Goal: Transaction & Acquisition: Purchase product/service

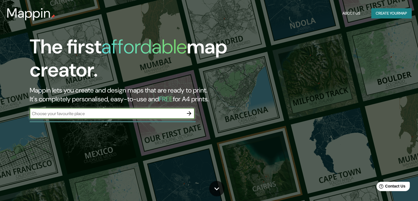
click at [74, 115] on input "text" at bounding box center [107, 113] width 154 height 6
click at [192, 110] on button "button" at bounding box center [189, 113] width 11 height 11
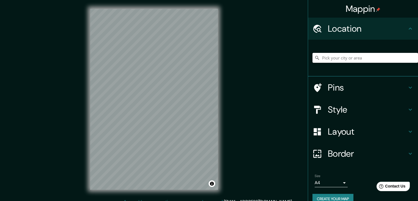
click at [345, 58] on input "Pick your city or area" at bounding box center [364, 58] width 105 height 10
click at [338, 59] on input "Pick your city or area" at bounding box center [364, 58] width 105 height 10
paste input "[URL][DOMAIN_NAME]"
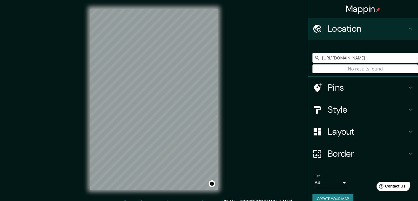
click at [331, 87] on h4 "Pins" at bounding box center [367, 87] width 79 height 11
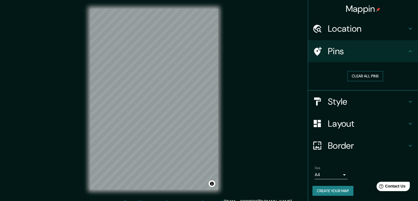
click at [356, 76] on button "Clear all pins" at bounding box center [365, 76] width 36 height 10
click at [355, 33] on h4 "Location" at bounding box center [367, 28] width 79 height 11
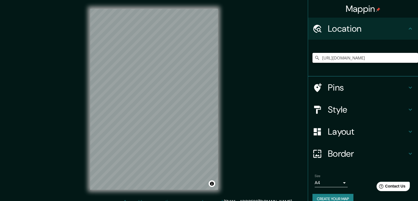
click at [355, 60] on input "[URL][DOMAIN_NAME]" at bounding box center [364, 58] width 105 height 10
click at [409, 60] on input "[URL][DOMAIN_NAME]" at bounding box center [364, 58] width 105 height 10
click at [406, 59] on input "[URL][DOMAIN_NAME]" at bounding box center [364, 58] width 105 height 10
click at [406, 57] on input "[URL][DOMAIN_NAME]" at bounding box center [364, 58] width 105 height 10
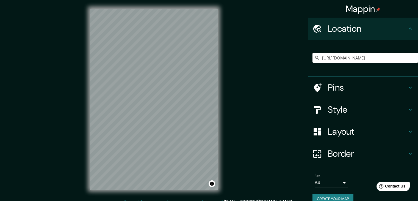
click at [406, 57] on input "[URL][DOMAIN_NAME]" at bounding box center [364, 58] width 105 height 10
drag, startPoint x: 402, startPoint y: 60, endPoint x: 310, endPoint y: 58, distance: 92.3
click at [312, 58] on div "[URL][DOMAIN_NAME] No results found" at bounding box center [364, 58] width 105 height 10
type input "/"
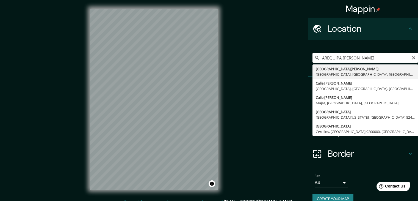
click at [339, 58] on input "AREQUIPA,[PERSON_NAME]" at bounding box center [364, 58] width 105 height 10
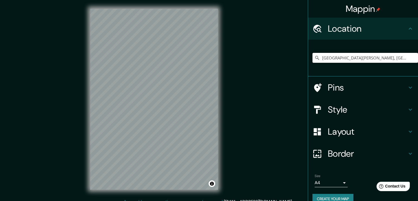
type input "[GEOGRAPHIC_DATA][PERSON_NAME], [GEOGRAPHIC_DATA], [GEOGRAPHIC_DATA], [GEOGRAPH…"
click at [411, 56] on icon "Clear" at bounding box center [413, 57] width 4 height 4
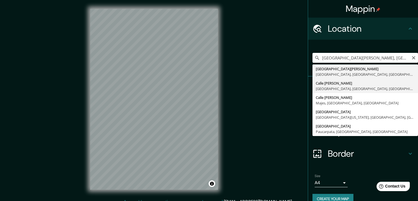
type input "Calle [PERSON_NAME], [GEOGRAPHIC_DATA], [GEOGRAPHIC_DATA], [GEOGRAPHIC_DATA]"
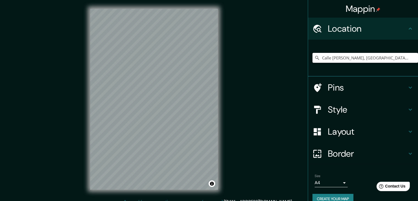
scroll to position [6, 0]
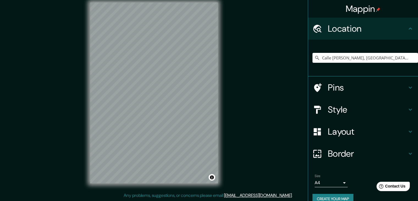
click at [321, 88] on div at bounding box center [319, 88] width 15 height 10
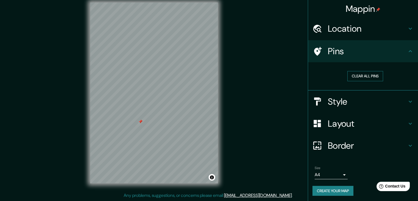
click at [367, 75] on button "Clear all pins" at bounding box center [365, 76] width 36 height 10
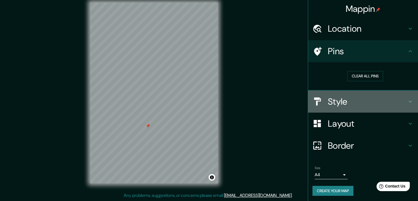
click at [335, 101] on h4 "Style" at bounding box center [367, 101] width 79 height 11
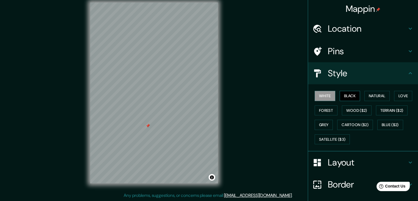
click at [349, 97] on button "Black" at bounding box center [350, 96] width 21 height 10
click at [373, 98] on button "Natural" at bounding box center [376, 96] width 25 height 10
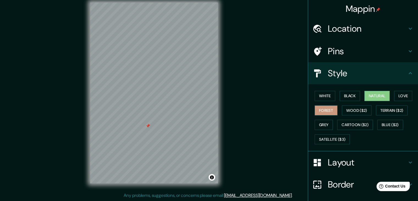
click at [330, 109] on button "Forest" at bounding box center [326, 110] width 23 height 10
click at [346, 111] on button "Wood ($2)" at bounding box center [357, 110] width 30 height 10
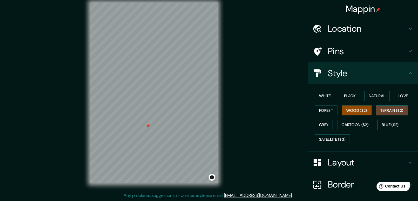
click at [380, 107] on button "Terrain ($2)" at bounding box center [392, 110] width 32 height 10
click at [351, 109] on button "Wood ($2)" at bounding box center [357, 110] width 30 height 10
click at [320, 122] on button "Grey" at bounding box center [324, 124] width 18 height 10
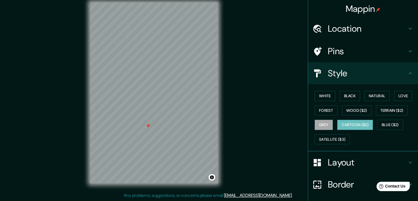
click at [352, 125] on button "Cartoon ($2)" at bounding box center [355, 124] width 36 height 10
click at [387, 124] on button "Blue ($2)" at bounding box center [390, 124] width 26 height 10
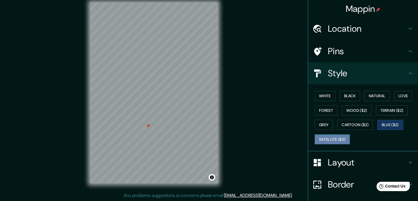
click at [341, 138] on button "Satellite ($3)" at bounding box center [332, 139] width 35 height 10
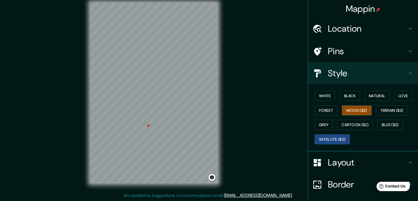
click at [358, 110] on button "Wood ($2)" at bounding box center [357, 110] width 30 height 10
click at [233, 170] on div "Mappin Location [GEOGRAPHIC_DATA][PERSON_NAME], [GEOGRAPHIC_DATA], [GEOGRAPHIC_…" at bounding box center [209, 97] width 418 height 207
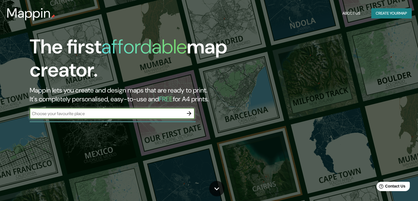
click at [188, 112] on icon "button" at bounding box center [189, 113] width 7 height 7
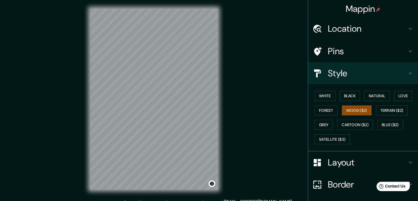
click at [348, 29] on h4 "Location" at bounding box center [367, 28] width 79 height 11
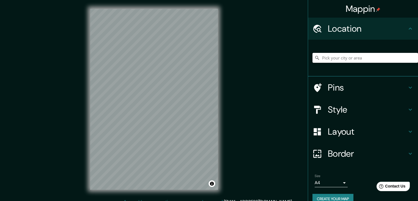
click at [337, 60] on input "Pick your city or area" at bounding box center [364, 58] width 105 height 10
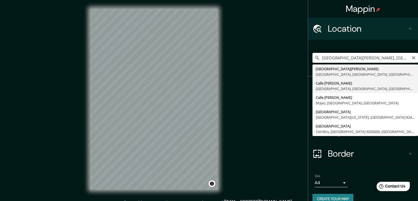
type input "Calle [PERSON_NAME], [GEOGRAPHIC_DATA], [GEOGRAPHIC_DATA], [GEOGRAPHIC_DATA]"
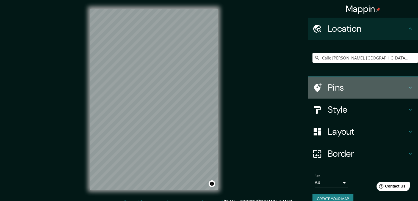
click at [351, 88] on h4 "Pins" at bounding box center [367, 87] width 79 height 11
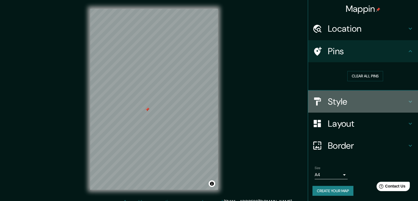
click at [337, 99] on h4 "Style" at bounding box center [367, 101] width 79 height 11
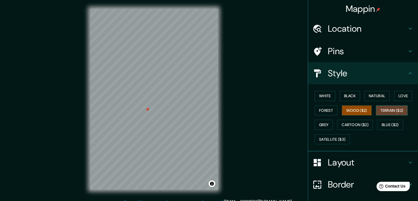
click at [385, 112] on button "Terrain ($2)" at bounding box center [392, 110] width 32 height 10
click at [324, 122] on button "Grey" at bounding box center [324, 124] width 18 height 10
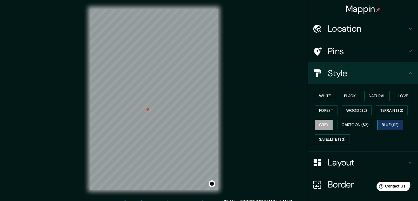
click at [383, 125] on button "Blue ($2)" at bounding box center [390, 124] width 26 height 10
click at [346, 127] on button "Cartoon ($2)" at bounding box center [355, 124] width 36 height 10
click at [344, 159] on h4 "Layout" at bounding box center [367, 162] width 79 height 11
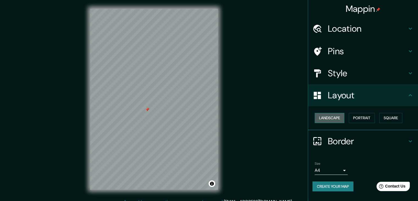
click at [339, 116] on button "Landscape" at bounding box center [330, 118] width 30 height 10
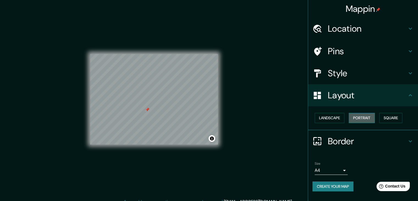
click at [369, 115] on button "Portrait" at bounding box center [362, 118] width 26 height 10
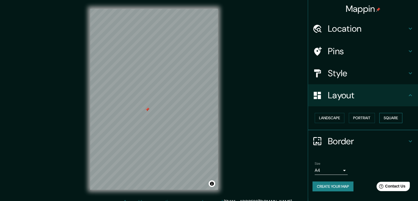
click at [387, 116] on button "Square" at bounding box center [390, 118] width 23 height 10
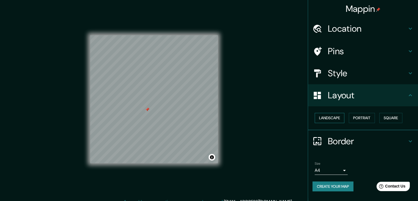
click at [336, 116] on button "Landscape" at bounding box center [330, 118] width 30 height 10
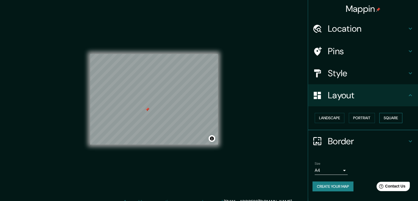
click at [393, 117] on button "Square" at bounding box center [390, 118] width 23 height 10
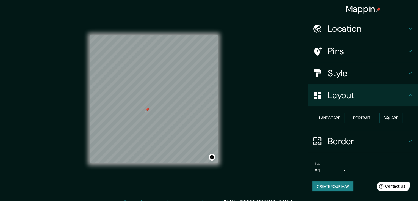
click at [351, 74] on h4 "Style" at bounding box center [367, 73] width 79 height 11
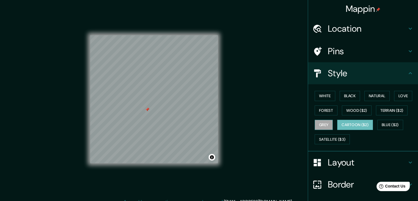
click at [327, 124] on button "Grey" at bounding box center [324, 124] width 18 height 10
click at [330, 138] on button "Satellite ($3)" at bounding box center [332, 139] width 35 height 10
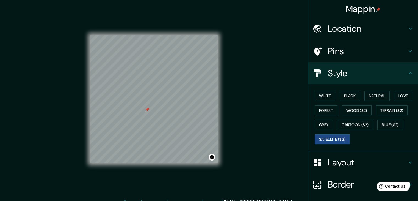
click at [377, 89] on div "White Black Natural Love Forest Wood ($2) Terrain ($2) Grey Cartoon ($2) Blue (…" at bounding box center [364, 117] width 105 height 58
click at [372, 97] on button "Natural" at bounding box center [376, 96] width 25 height 10
click at [391, 95] on div "White Black Natural Love Forest Wood ($2) Terrain ($2) Grey Cartoon ($2) Blue (…" at bounding box center [364, 117] width 105 height 58
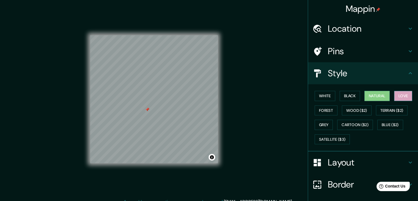
click at [399, 95] on button "Love" at bounding box center [403, 96] width 18 height 10
click at [371, 94] on button "Natural" at bounding box center [376, 96] width 25 height 10
click at [325, 94] on button "White" at bounding box center [325, 96] width 21 height 10
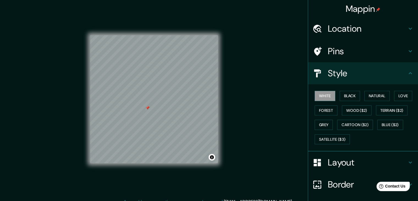
drag, startPoint x: 149, startPoint y: 105, endPoint x: 268, endPoint y: 88, distance: 119.7
click at [269, 96] on div "Mappin Location [GEOGRAPHIC_DATA][PERSON_NAME], [GEOGRAPHIC_DATA], [GEOGRAPHIC_…" at bounding box center [209, 103] width 418 height 207
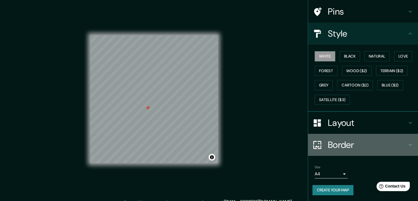
click at [358, 139] on h4 "Border" at bounding box center [367, 144] width 79 height 11
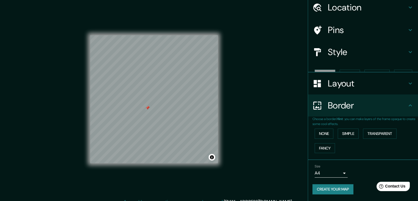
scroll to position [12, 0]
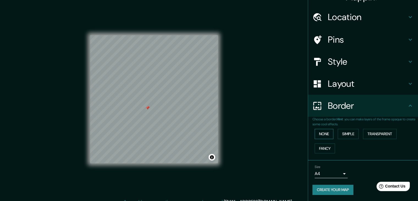
click at [322, 132] on button "None" at bounding box center [324, 134] width 19 height 10
click at [338, 133] on button "Simple" at bounding box center [348, 134] width 21 height 10
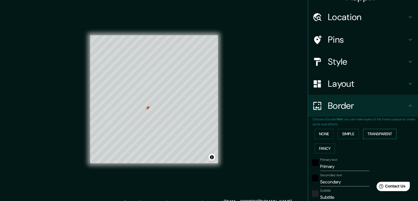
click at [371, 133] on button "Transparent" at bounding box center [380, 134] width 34 height 10
click at [317, 145] on button "Fancy" at bounding box center [325, 148] width 20 height 10
click at [327, 133] on button "None" at bounding box center [324, 134] width 19 height 10
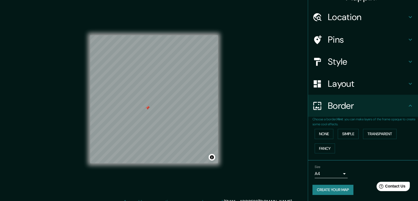
scroll to position [6, 0]
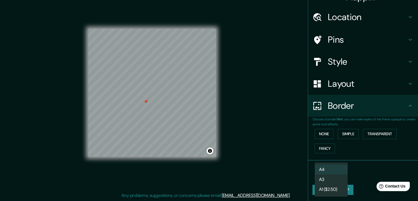
click at [341, 173] on body "Mappin Location [GEOGRAPHIC_DATA][PERSON_NAME], [GEOGRAPHIC_DATA], [GEOGRAPHIC_…" at bounding box center [209, 94] width 418 height 201
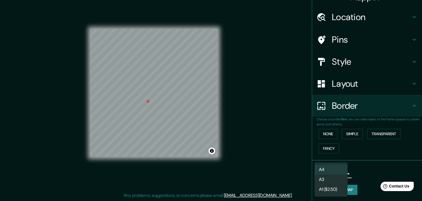
click at [326, 180] on li "A3" at bounding box center [331, 179] width 33 height 10
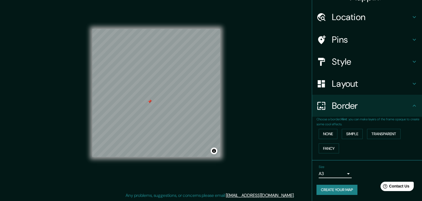
click at [338, 171] on body "Mappin Location [GEOGRAPHIC_DATA][PERSON_NAME], [GEOGRAPHIC_DATA], [GEOGRAPHIC_…" at bounding box center [211, 94] width 422 height 201
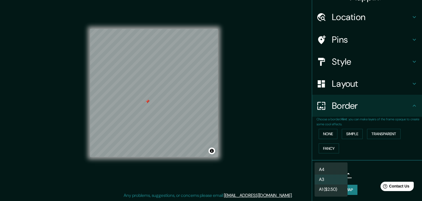
click at [330, 187] on li "A1 ($2.50)" at bounding box center [331, 189] width 33 height 10
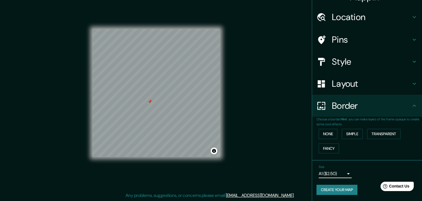
click at [332, 171] on body "Mappin Location [GEOGRAPHIC_DATA][PERSON_NAME], [GEOGRAPHIC_DATA], [GEOGRAPHIC_…" at bounding box center [211, 94] width 422 height 201
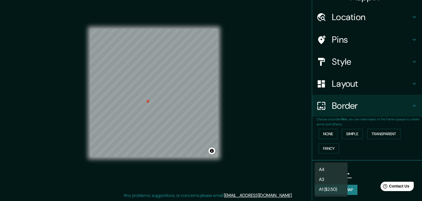
click at [327, 168] on li "A4" at bounding box center [331, 169] width 33 height 10
type input "single"
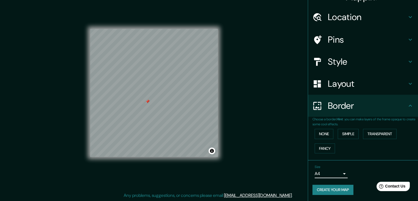
click at [373, 168] on div "Size A4 single" at bounding box center [362, 171] width 101 height 18
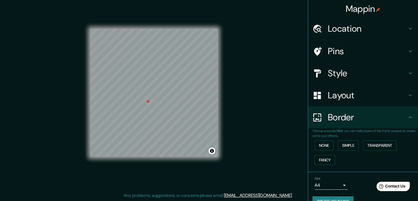
click at [337, 68] on h4 "Style" at bounding box center [367, 73] width 79 height 11
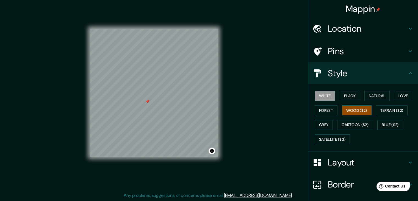
click at [352, 112] on button "Wood ($2)" at bounding box center [357, 110] width 30 height 10
click at [247, 110] on div "Mappin Location [GEOGRAPHIC_DATA][PERSON_NAME], [GEOGRAPHIC_DATA], [GEOGRAPHIC_…" at bounding box center [209, 97] width 418 height 207
click at [276, 80] on div "Mappin Location [GEOGRAPHIC_DATA][PERSON_NAME], [GEOGRAPHIC_DATA], [GEOGRAPHIC_…" at bounding box center [209, 97] width 418 height 207
click at [269, 77] on div "Mappin Location [GEOGRAPHIC_DATA][PERSON_NAME], [GEOGRAPHIC_DATA], [GEOGRAPHIC_…" at bounding box center [209, 97] width 418 height 207
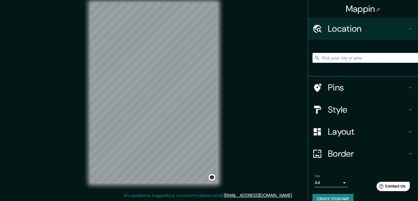
click at [332, 59] on input "Pick your city or area" at bounding box center [364, 58] width 105 height 10
type input "[GEOGRAPHIC_DATA], [GEOGRAPHIC_DATA], [GEOGRAPHIC_DATA]"
click at [342, 149] on h4 "Border" at bounding box center [367, 153] width 79 height 11
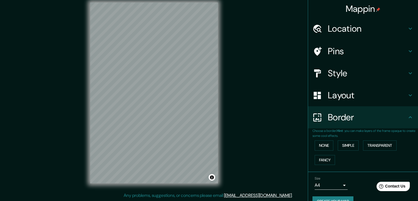
click at [328, 95] on h4 "Layout" at bounding box center [367, 95] width 79 height 11
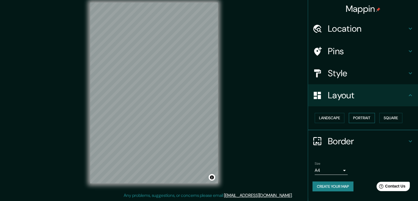
click at [352, 118] on button "Portrait" at bounding box center [362, 118] width 26 height 10
click at [336, 118] on button "Landscape" at bounding box center [330, 118] width 30 height 10
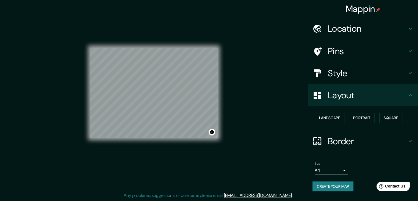
click at [360, 117] on button "Portrait" at bounding box center [362, 118] width 26 height 10
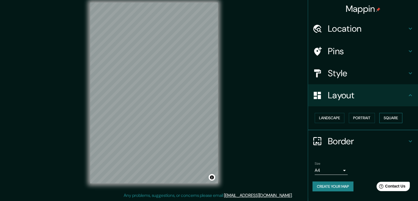
click at [392, 116] on button "Square" at bounding box center [390, 118] width 23 height 10
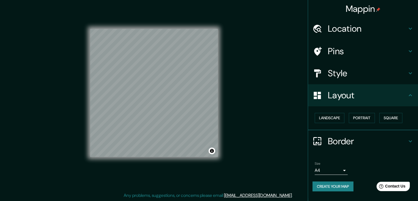
click at [343, 68] on h4 "Style" at bounding box center [367, 73] width 79 height 11
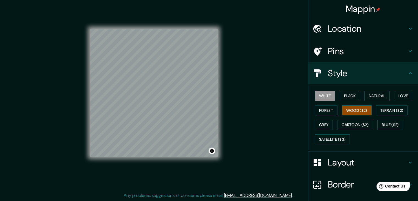
click at [351, 108] on button "Wood ($2)" at bounding box center [357, 110] width 30 height 10
